Goal: Information Seeking & Learning: Learn about a topic

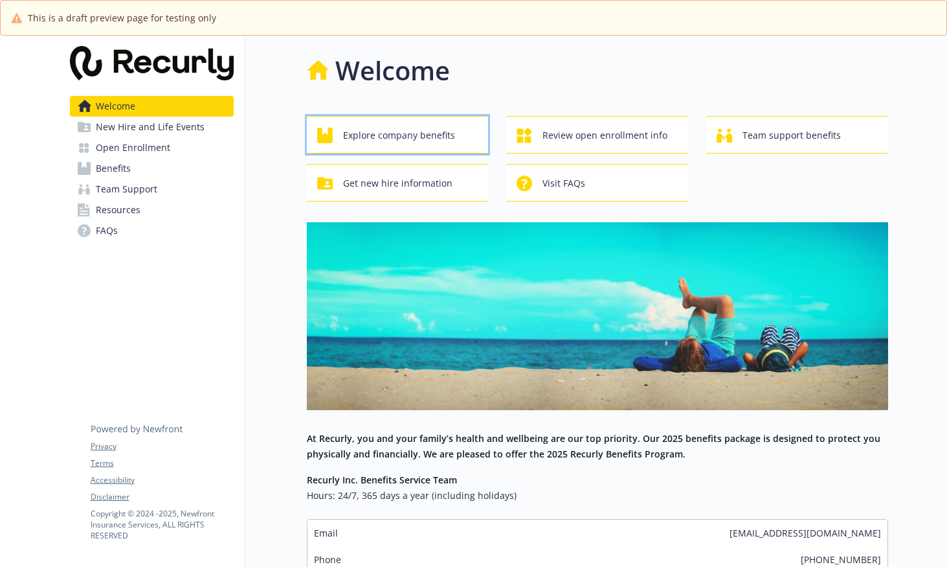
click at [420, 126] on span "Explore company benefits" at bounding box center [399, 135] width 112 height 25
